Goal: Use online tool/utility: Utilize a website feature to perform a specific function

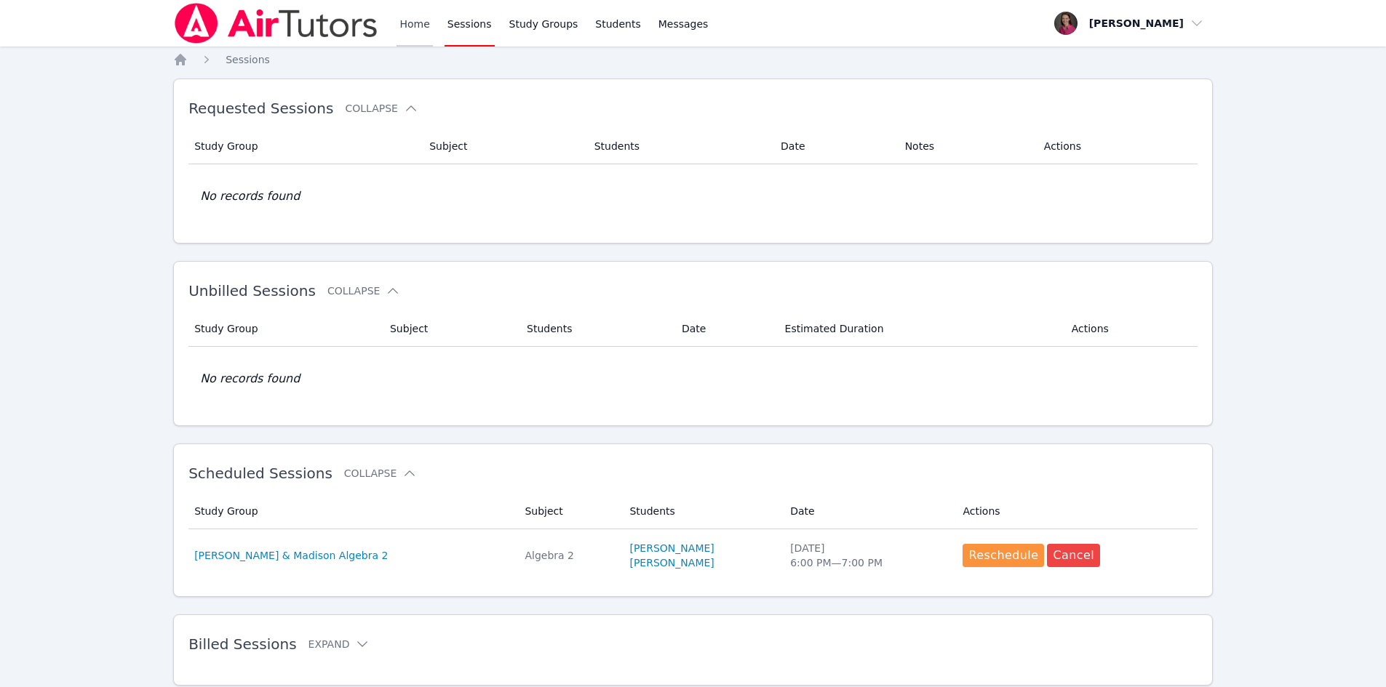
click at [407, 18] on link "Home" at bounding box center [414, 23] width 36 height 47
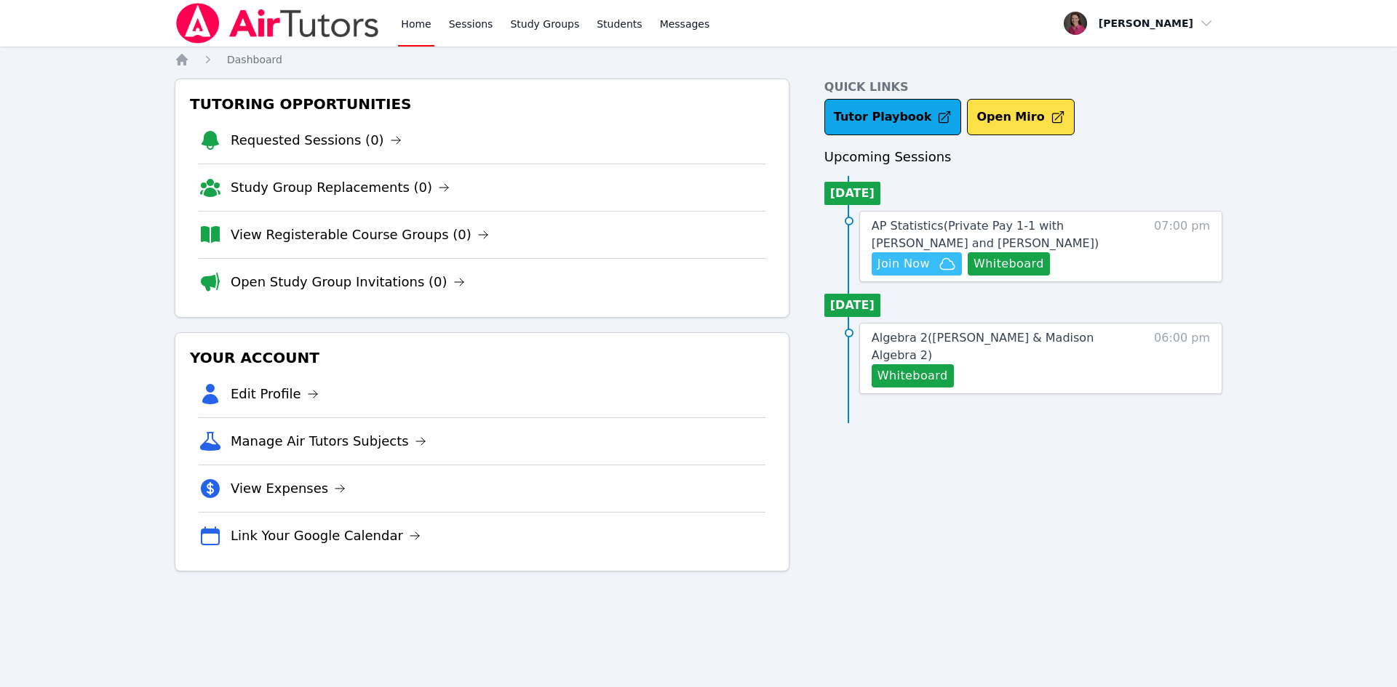
click at [913, 268] on span "Join Now" at bounding box center [903, 263] width 52 height 17
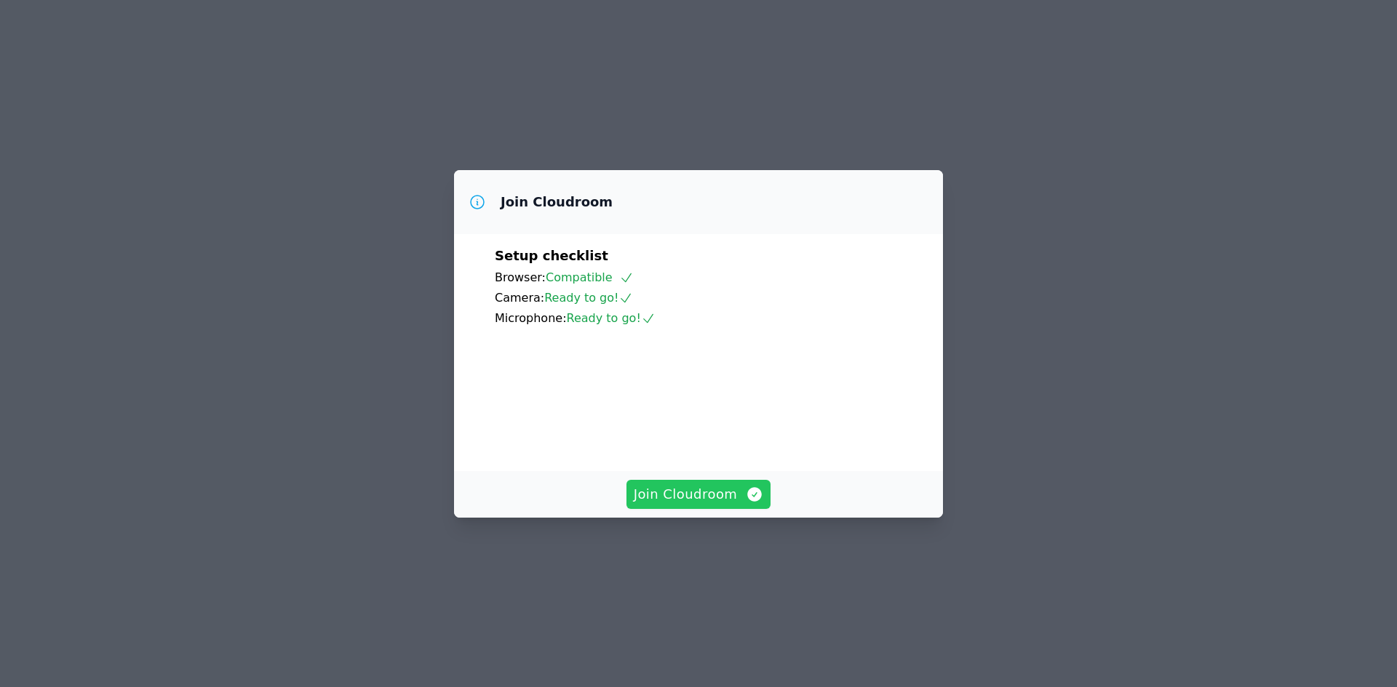
click at [678, 505] on span "Join Cloudroom" at bounding box center [699, 494] width 130 height 20
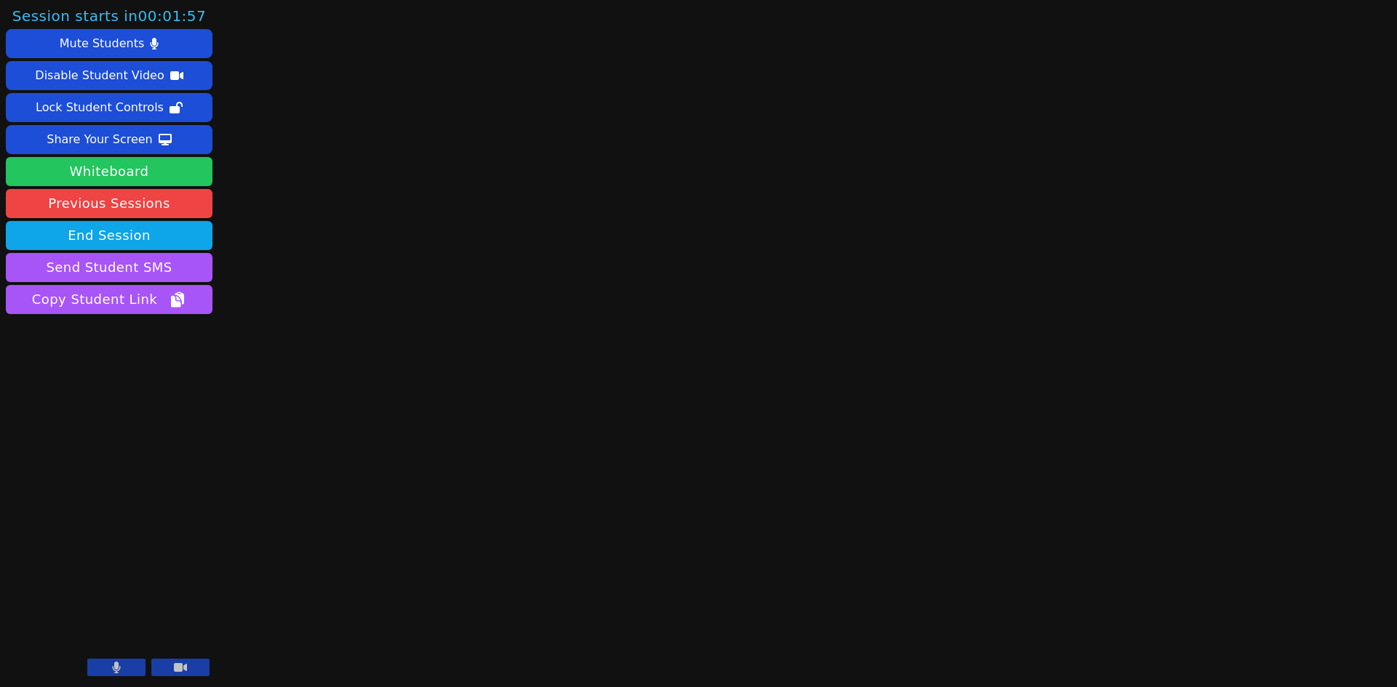
click at [149, 172] on button "Whiteboard" at bounding box center [109, 171] width 207 height 29
